Goal: Find specific page/section: Find specific page/section

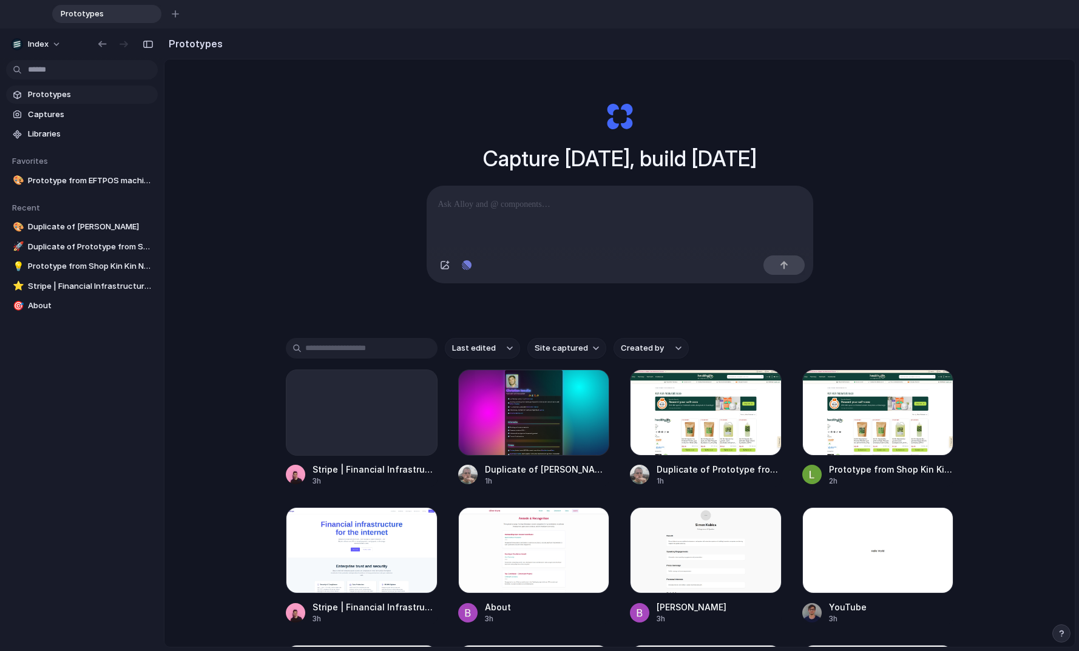
scroll to position [19, 0]
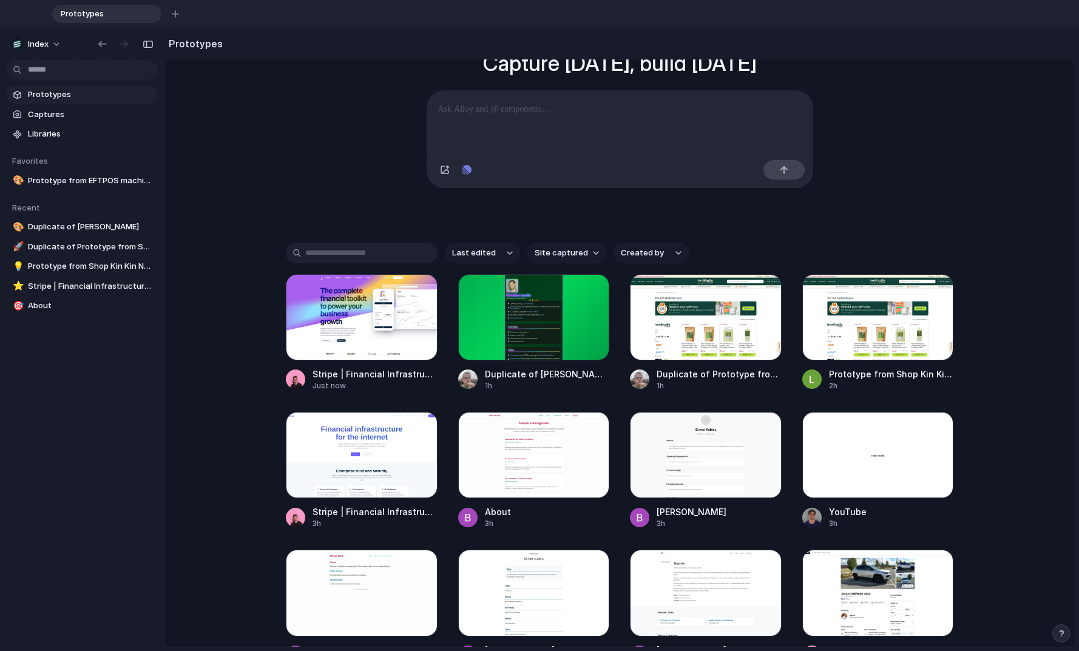
scroll to position [123, 0]
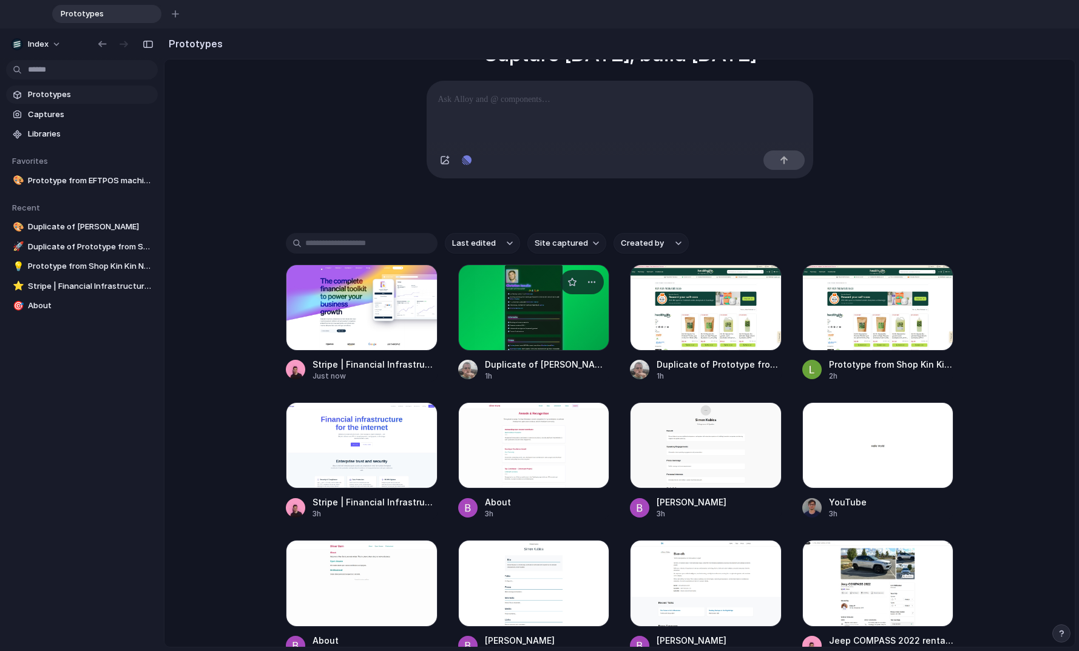
click at [544, 325] on div at bounding box center [534, 308] width 152 height 86
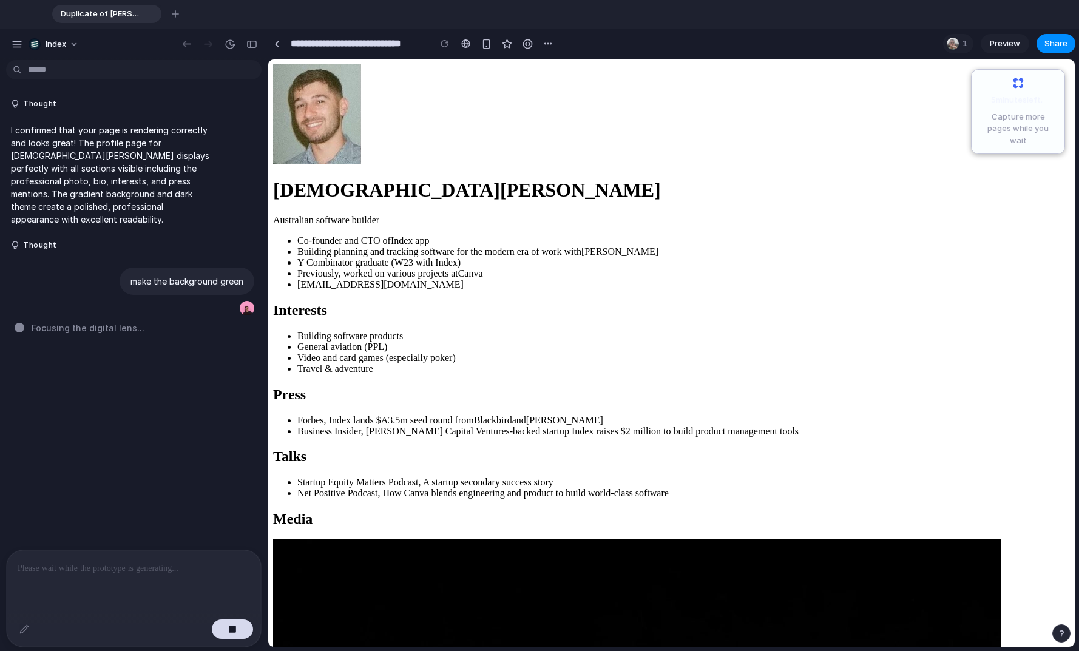
click at [62, 567] on p at bounding box center [132, 568] width 228 height 15
click at [50, 563] on p at bounding box center [132, 568] width 228 height 15
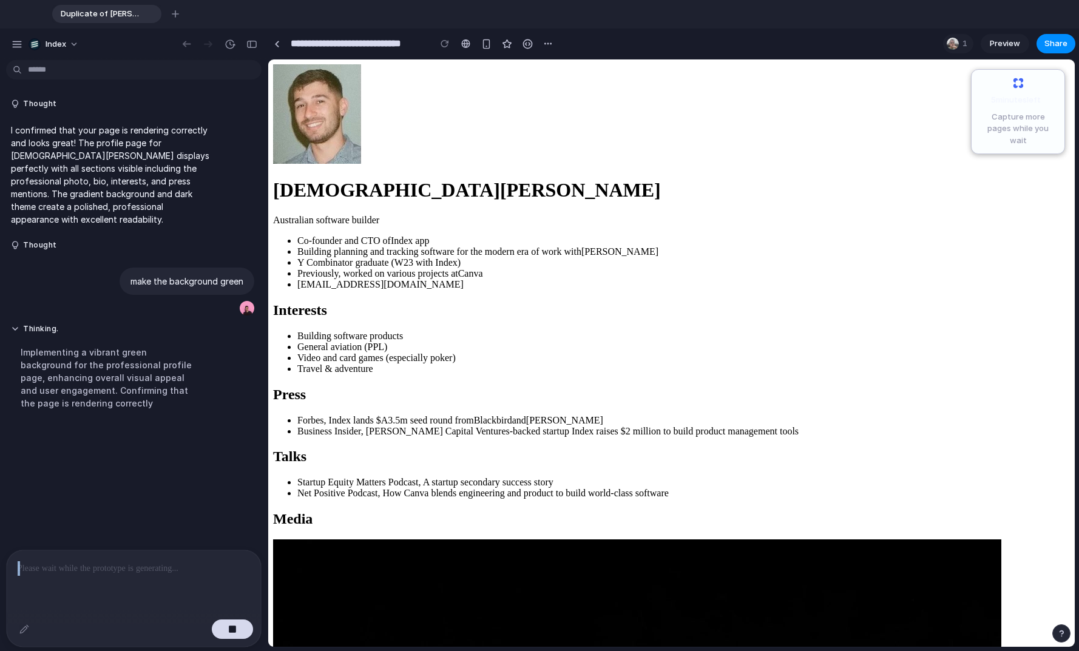
click at [56, 588] on div at bounding box center [134, 582] width 254 height 64
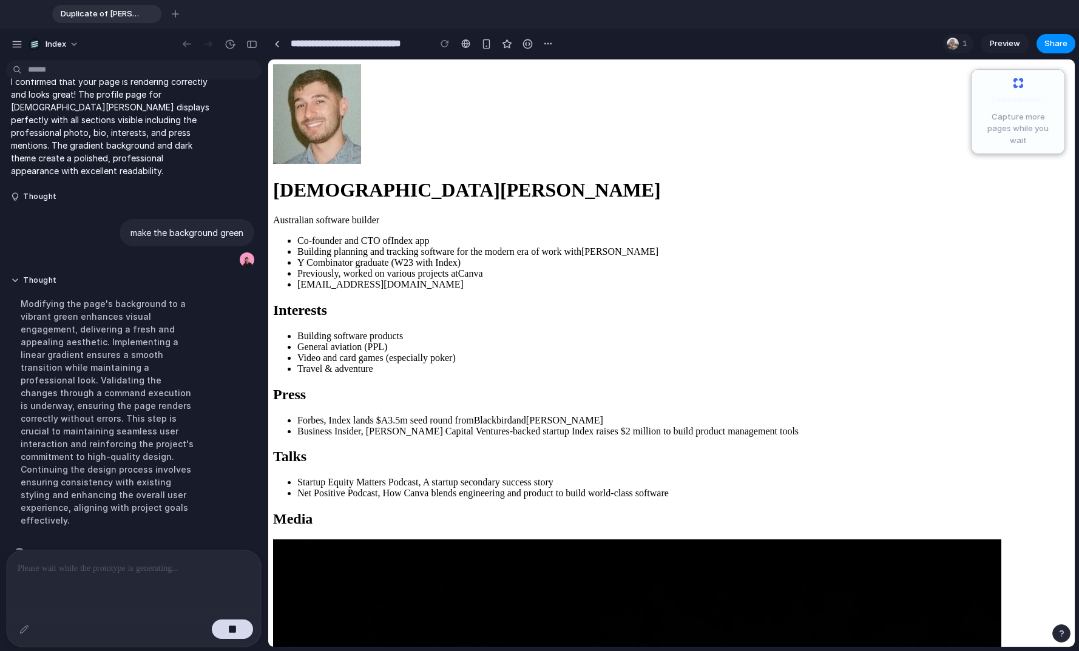
scroll to position [52, 0]
click at [275, 41] on div at bounding box center [276, 44] width 5 height 7
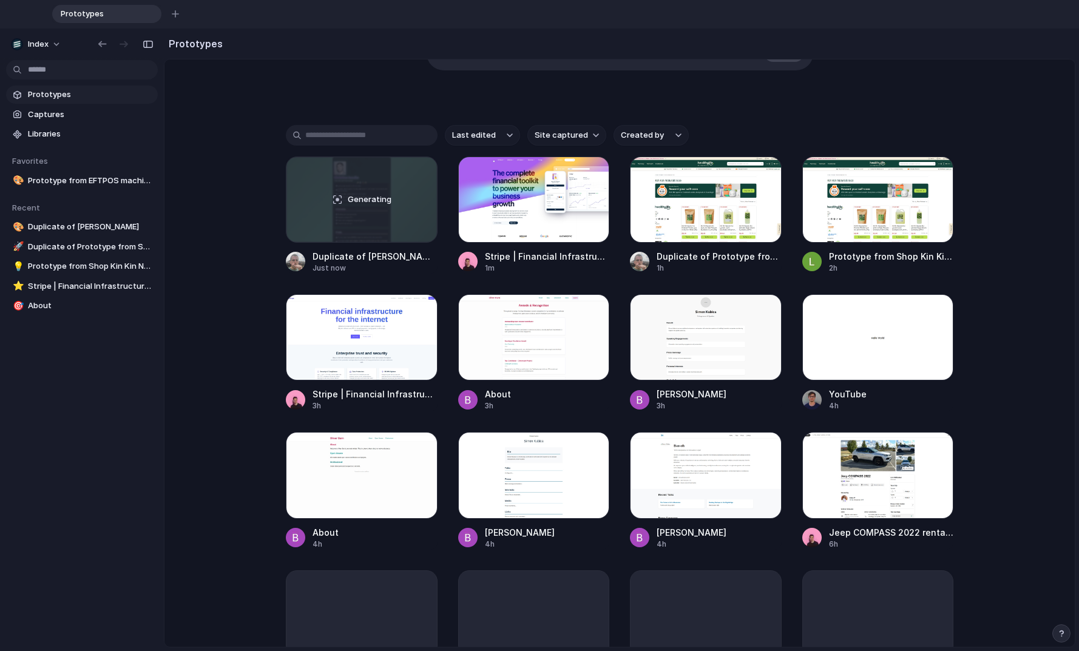
click at [229, 304] on div "Capture [DATE], build [DATE] Clone web app Clone screenshot Start from existing…" at bounding box center [619, 169] width 910 height 680
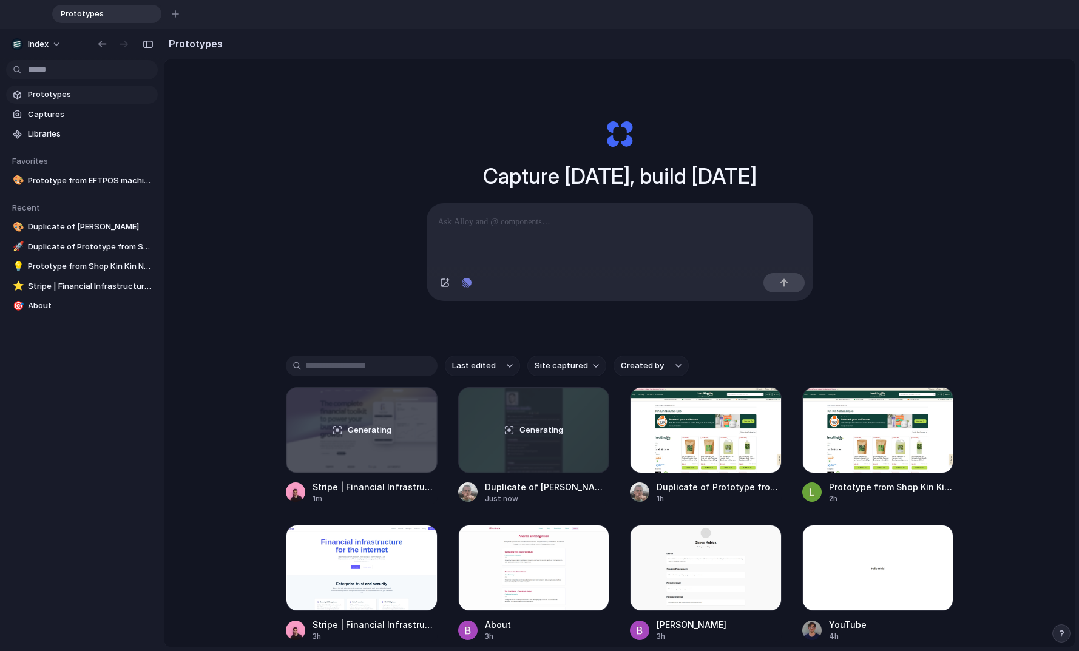
click at [229, 304] on div "Capture [DATE], build [DATE] Clone web app Clone screenshot Start from existing…" at bounding box center [619, 399] width 910 height 680
click at [207, 419] on div "Capture [DATE], build [DATE] Clone web app Clone screenshot Start from existing…" at bounding box center [619, 399] width 910 height 680
